Goal: Transaction & Acquisition: Book appointment/travel/reservation

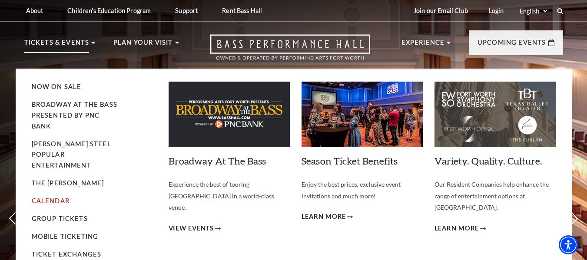
click at [60, 197] on link "Calendar" at bounding box center [51, 200] width 38 height 7
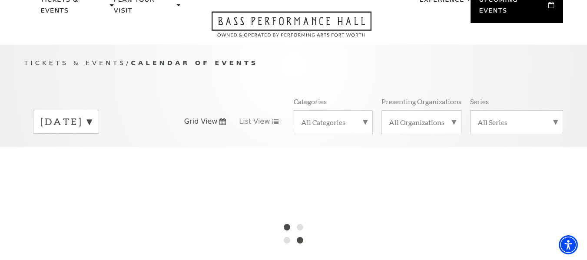
scroll to position [59, 0]
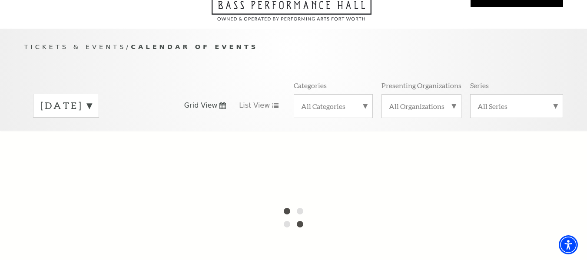
click at [92, 99] on label "September 2025" at bounding box center [65, 105] width 51 height 13
click at [100, 152] on div at bounding box center [293, 218] width 587 height 174
click at [359, 102] on label "All Categories" at bounding box center [333, 106] width 64 height 9
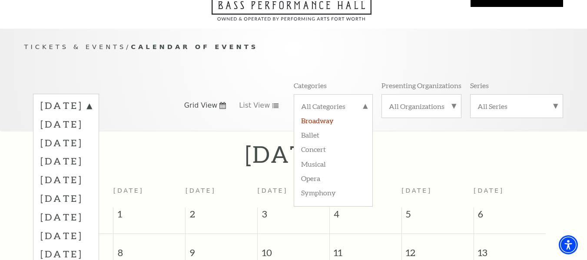
scroll to position [77, 0]
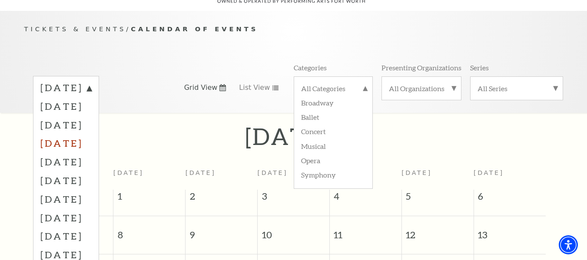
click at [85, 134] on label "December 2025" at bounding box center [65, 143] width 51 height 19
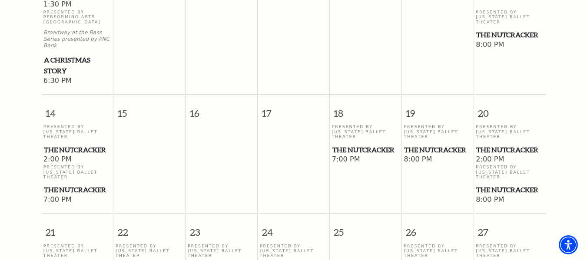
scroll to position [424, 0]
